Goal: Find specific page/section: Find specific page/section

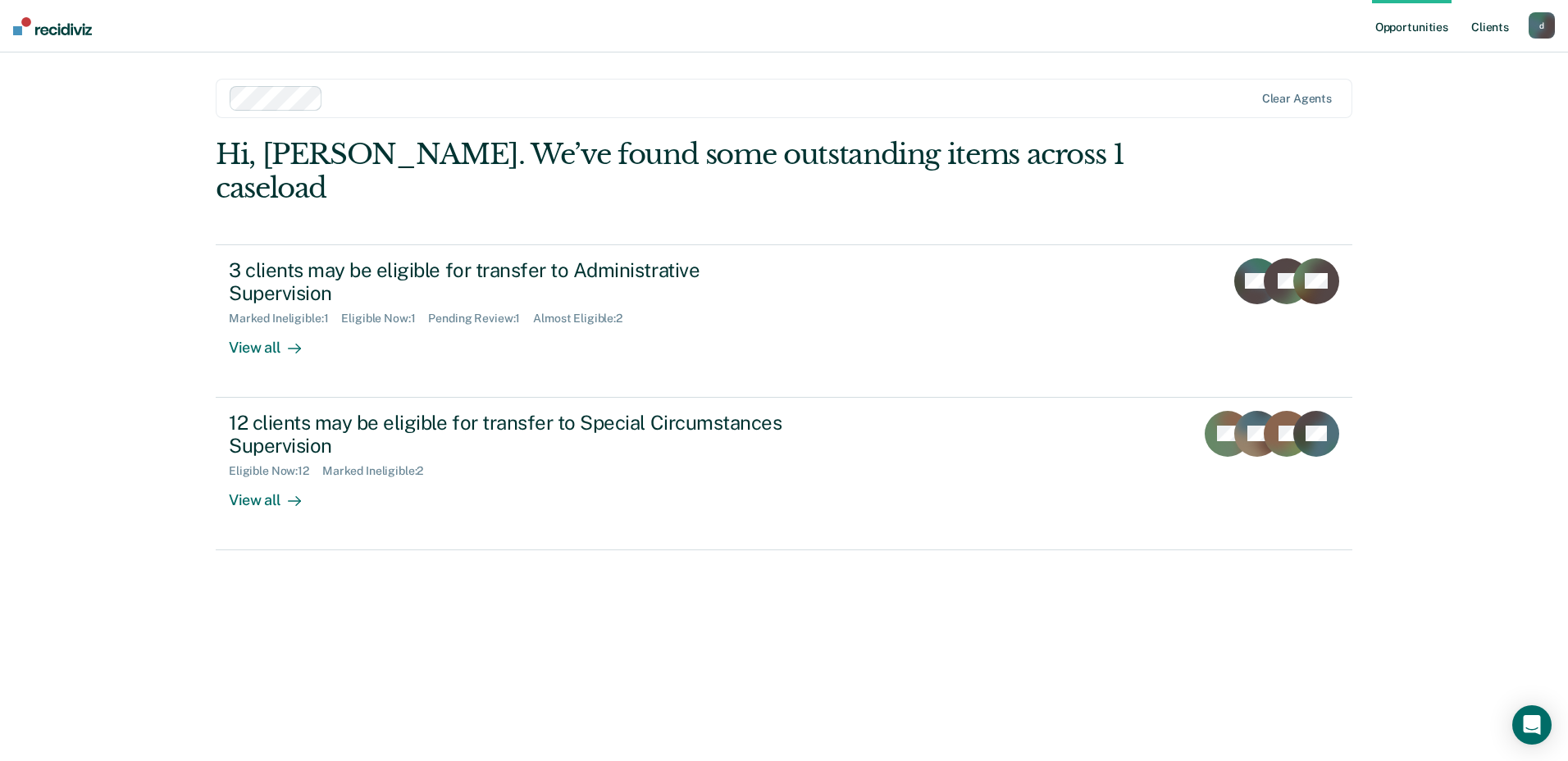
click at [1484, 29] on link "Client s" at bounding box center [1490, 26] width 44 height 52
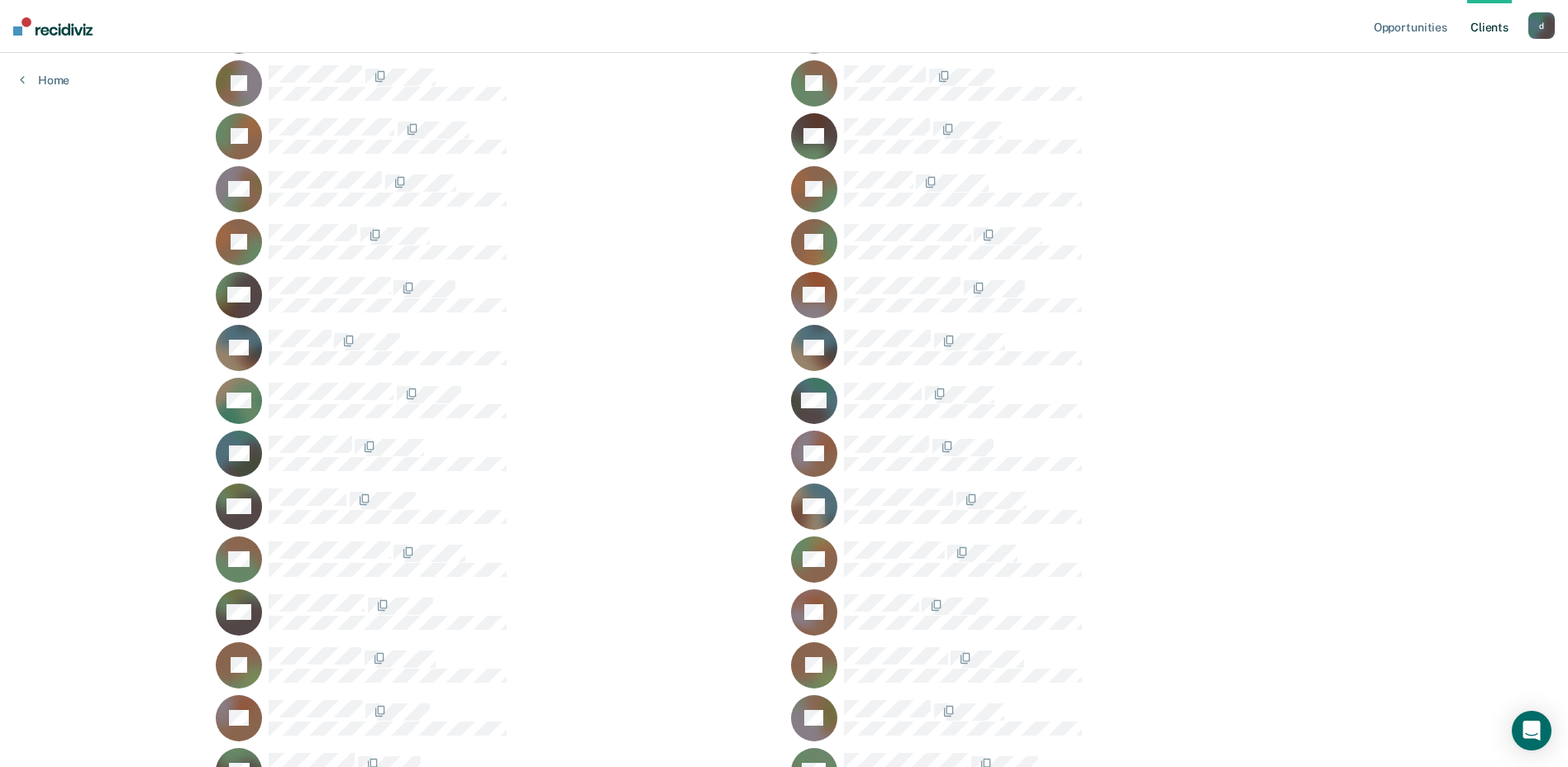
scroll to position [805, 0]
